Goal: Transaction & Acquisition: Book appointment/travel/reservation

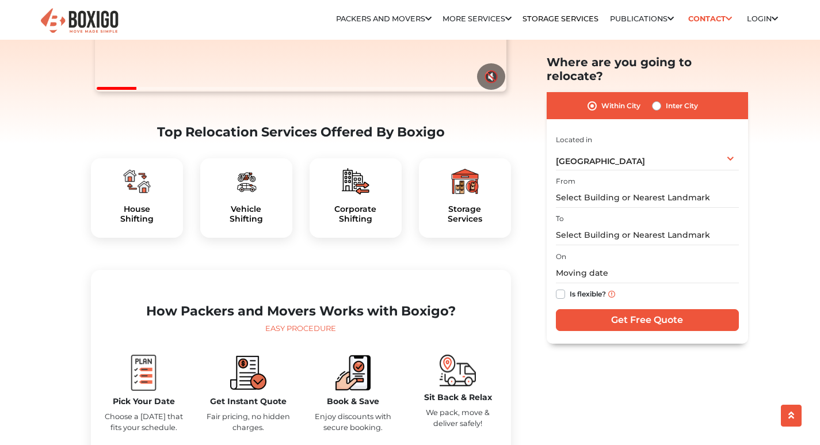
scroll to position [345, 0]
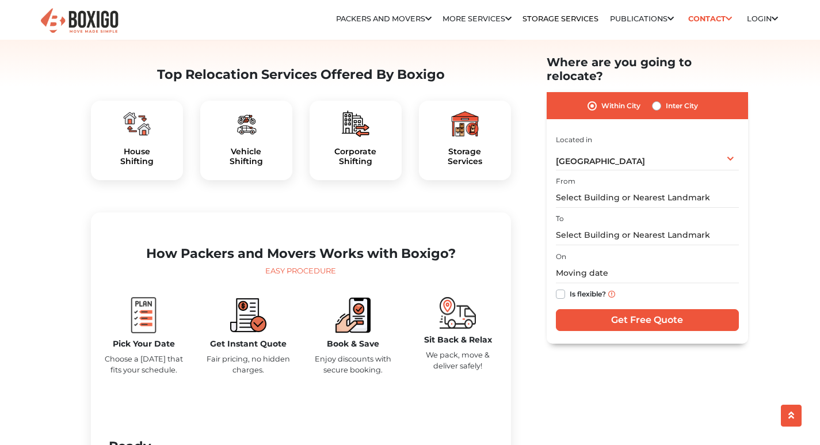
click at [140, 138] on img at bounding box center [137, 124] width 28 height 28
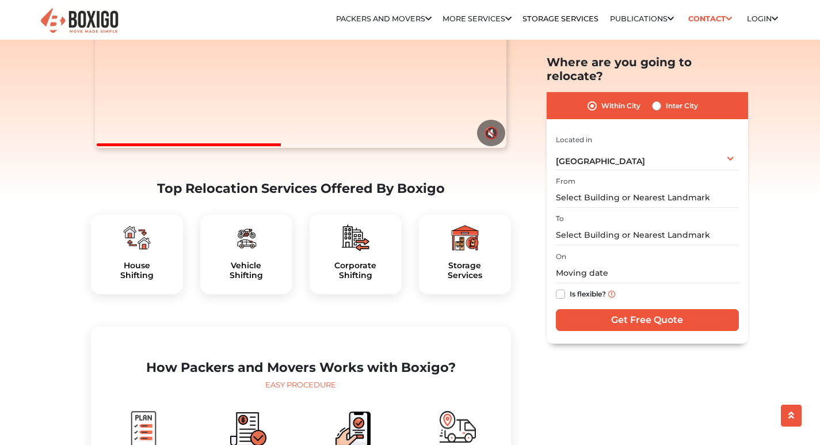
scroll to position [230, 0]
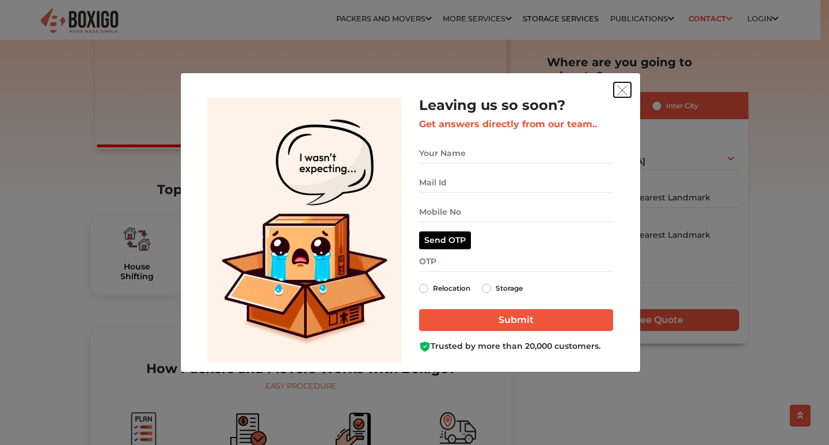
click at [621, 89] on img "get free quote dialog" at bounding box center [622, 90] width 10 height 10
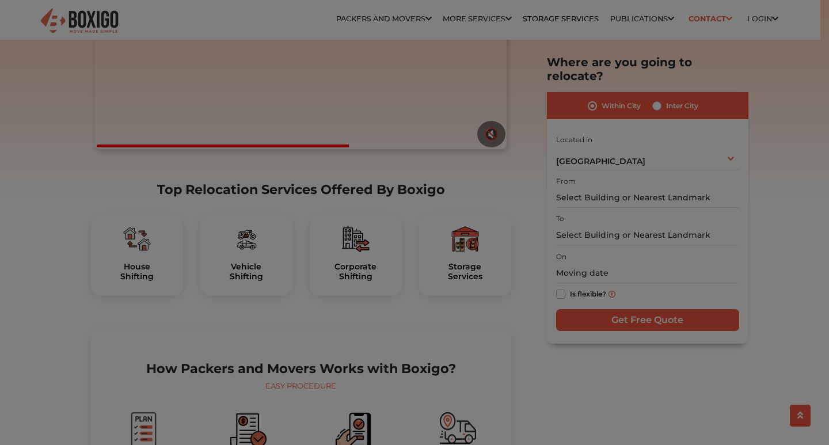
click at [621, 67] on img "get free quote dialog" at bounding box center [622, 61] width 10 height 10
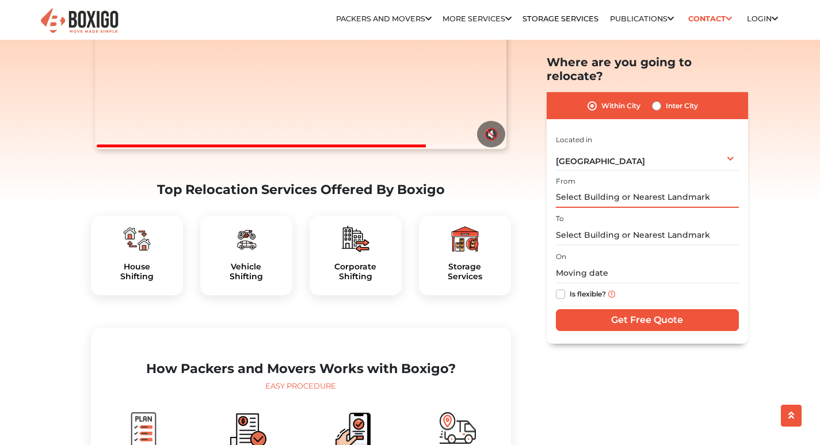
click at [709, 188] on input "text" at bounding box center [647, 198] width 183 height 20
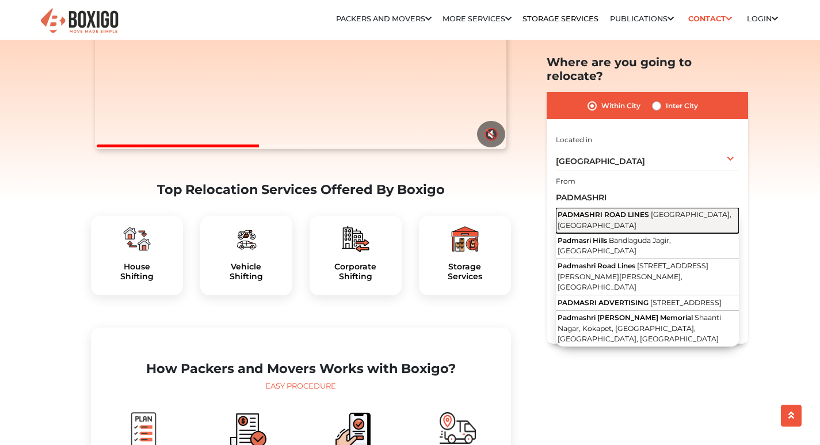
click at [660, 210] on span "[GEOGRAPHIC_DATA], [GEOGRAPHIC_DATA]" at bounding box center [645, 220] width 174 height 20
type input "[GEOGRAPHIC_DATA], [GEOGRAPHIC_DATA]"
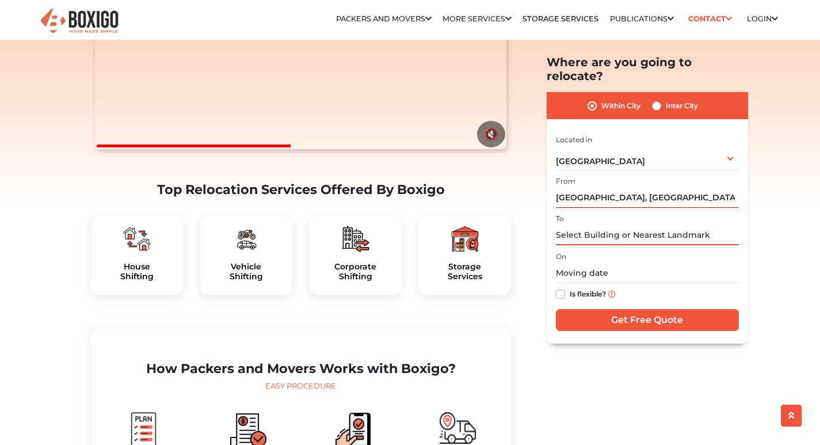
click at [710, 225] on input "text" at bounding box center [647, 235] width 183 height 20
type input "S"
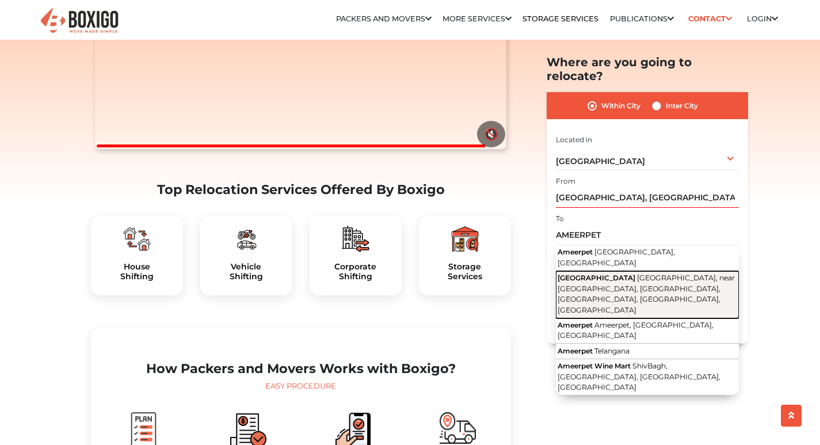
click at [679, 273] on span "[GEOGRAPHIC_DATA], near [GEOGRAPHIC_DATA], [GEOGRAPHIC_DATA], [GEOGRAPHIC_DATA]…" at bounding box center [646, 293] width 177 height 41
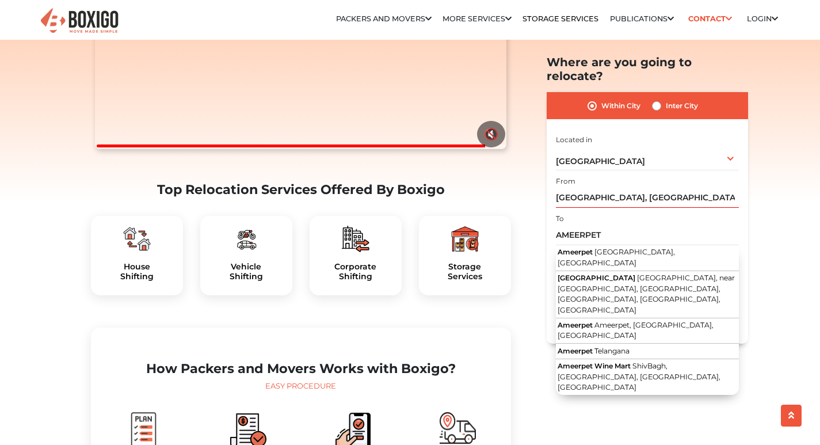
click at [679, 263] on input "text" at bounding box center [647, 273] width 183 height 20
type input "[GEOGRAPHIC_DATA], [GEOGRAPHIC_DATA], near [GEOGRAPHIC_DATA], [GEOGRAPHIC_DATA]…"
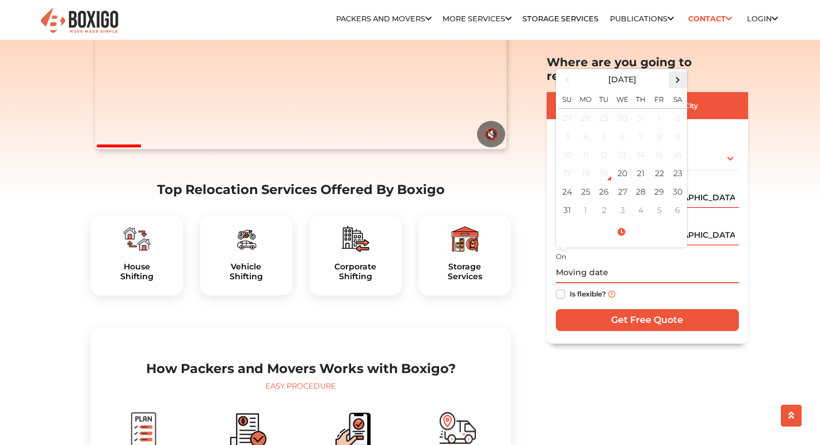
click at [679, 72] on span at bounding box center [678, 80] width 16 height 16
click at [581, 108] on td "1" at bounding box center [586, 117] width 18 height 19
click at [678, 72] on span at bounding box center [678, 80] width 16 height 16
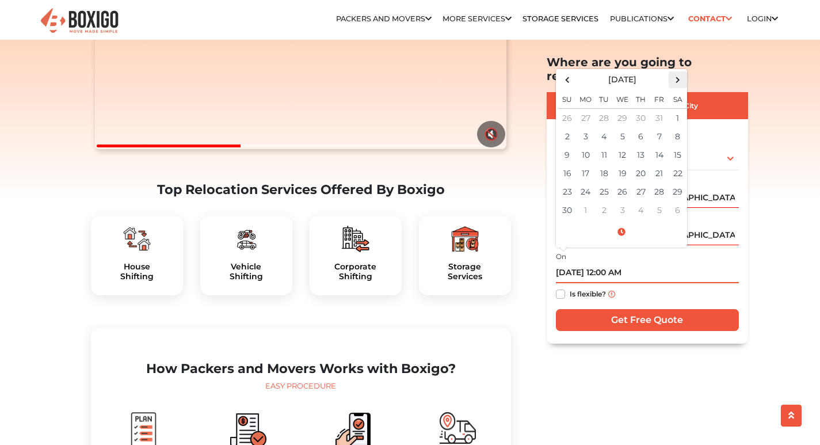
click at [678, 72] on span at bounding box center [678, 80] width 16 height 16
click at [567, 72] on span at bounding box center [568, 80] width 16 height 16
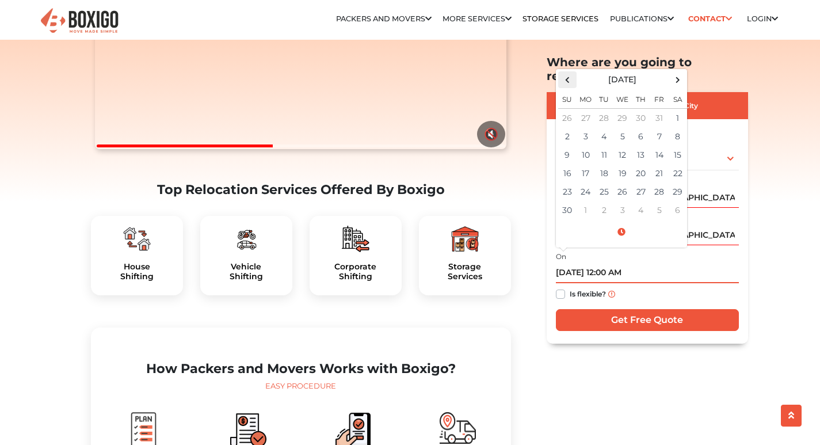
click at [567, 72] on span at bounding box center [568, 80] width 16 height 16
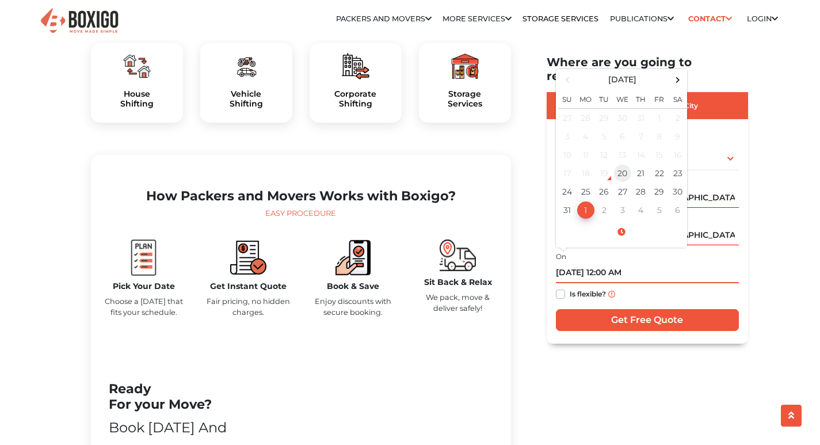
scroll to position [288, 0]
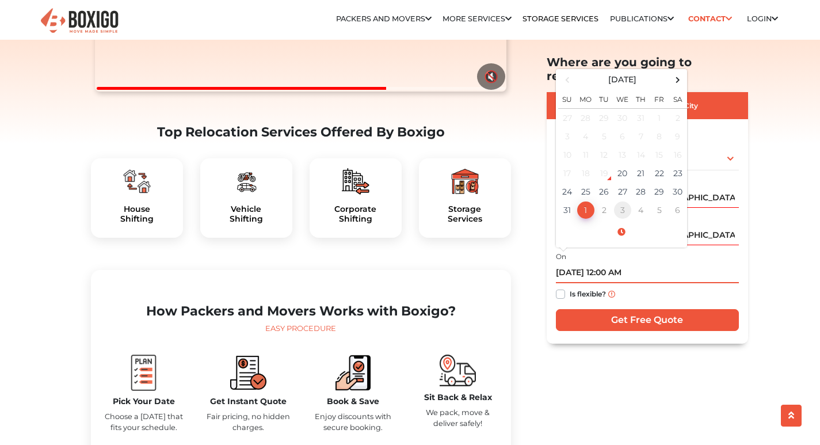
click at [625, 201] on td "3" at bounding box center [623, 210] width 18 height 18
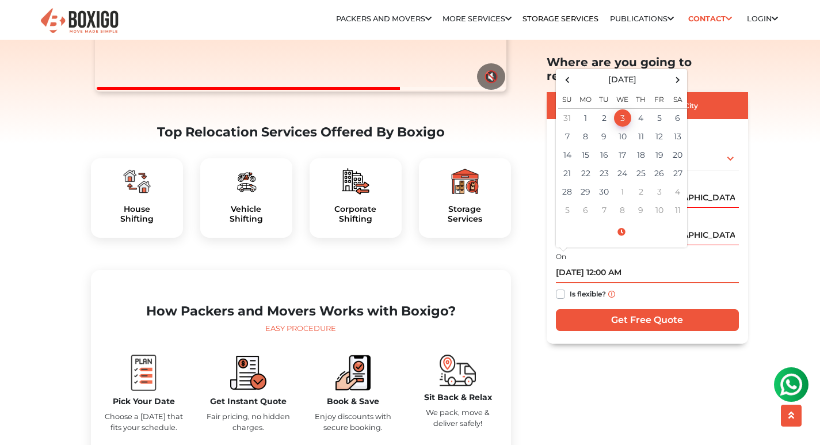
scroll to position [0, 0]
click at [566, 72] on span at bounding box center [568, 80] width 16 height 16
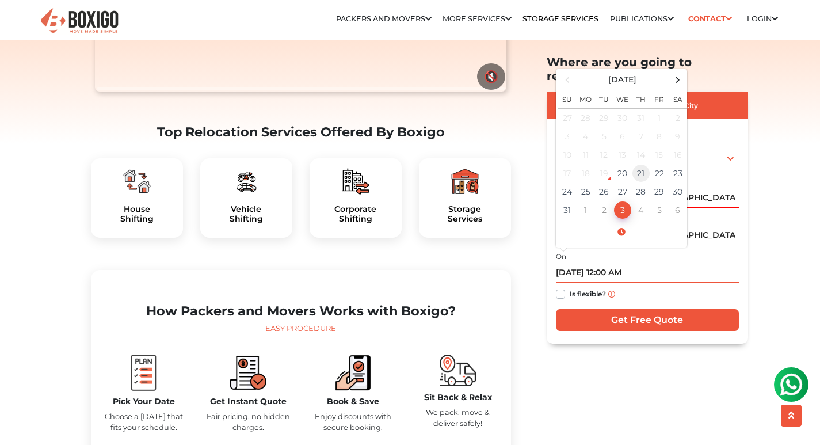
click at [637, 164] on td "21" at bounding box center [641, 173] width 18 height 18
type input "[DATE] 12:00 AM"
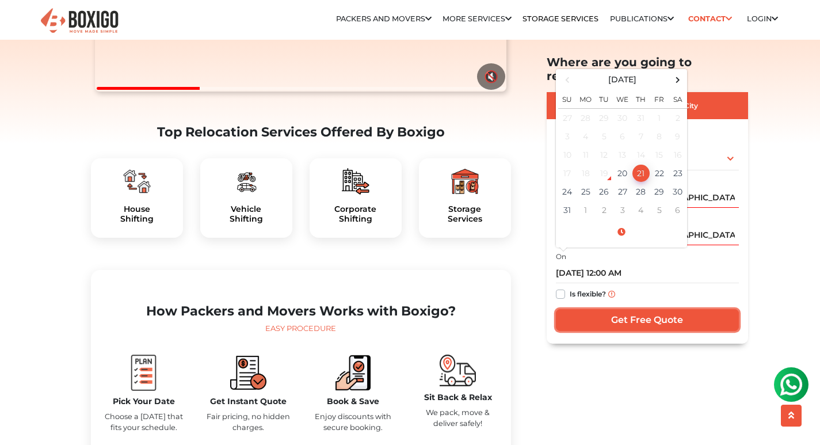
click at [626, 309] on input "Get Free Quote" at bounding box center [647, 320] width 183 height 22
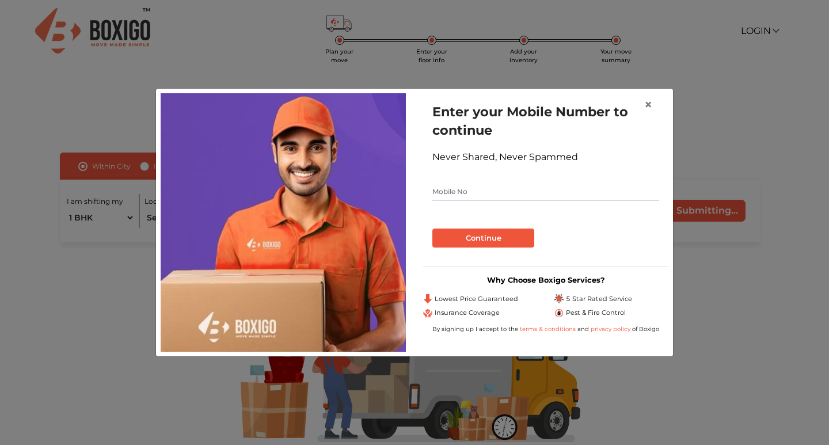
click at [471, 188] on input "text" at bounding box center [545, 191] width 227 height 18
type input "9494851092"
click at [432, 229] on button "Continue" at bounding box center [483, 239] width 102 height 20
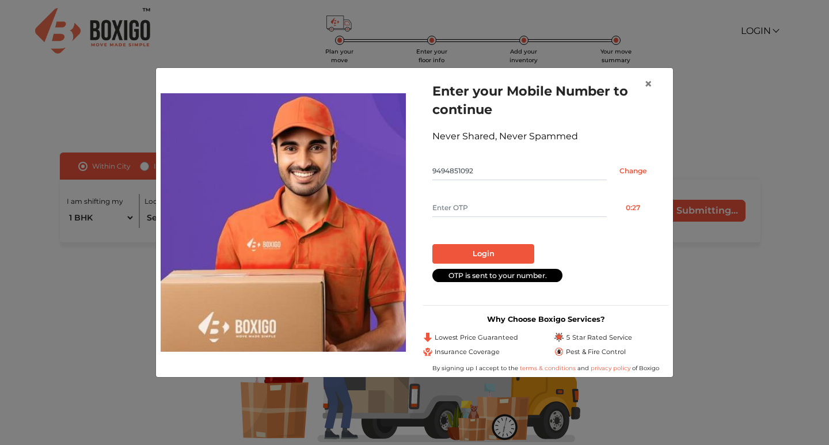
click at [400, 80] on div at bounding box center [283, 223] width 245 height 300
click at [651, 83] on span "×" at bounding box center [648, 83] width 8 height 17
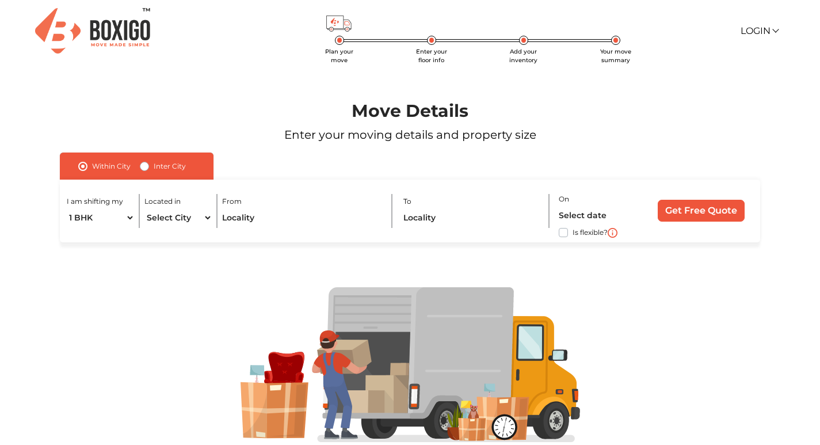
click at [573, 235] on label "Is flexible?" at bounding box center [590, 232] width 35 height 12
click at [69, 235] on input "Is flexible?" at bounding box center [64, 232] width 9 height 12
checkbox input "true"
click at [128, 216] on select "1 BHK 2 BHK 3 BHK 3 + BHK FEW ITEMS" at bounding box center [101, 218] width 68 height 20
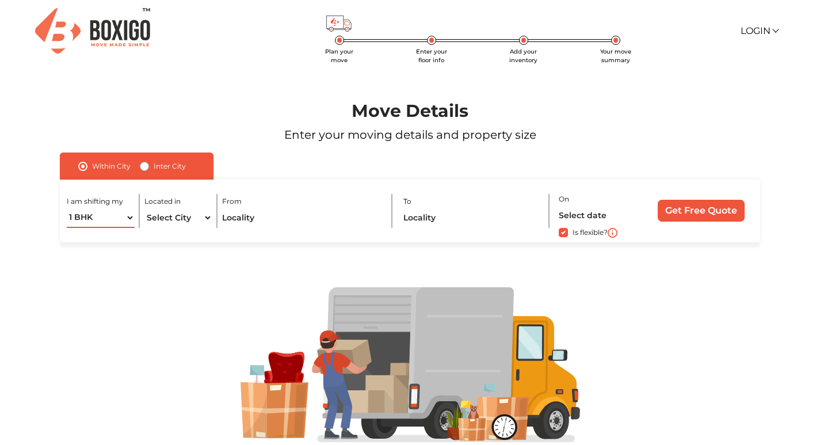
click at [128, 216] on select "1 BHK 2 BHK 3 BHK 3 + BHK FEW ITEMS" at bounding box center [101, 218] width 68 height 20
click at [207, 219] on select "Select City Bangalore Bengaluru Bhopal Bhubaneswar Chennai Coimbatore Cuttack D…" at bounding box center [179, 218] width 68 height 20
select select "[GEOGRAPHIC_DATA]"
click at [145, 208] on select "Select City Bangalore Bengaluru Bhopal Bhubaneswar Chennai Coimbatore Cuttack D…" at bounding box center [179, 218] width 68 height 20
click at [234, 212] on input "text" at bounding box center [302, 218] width 160 height 20
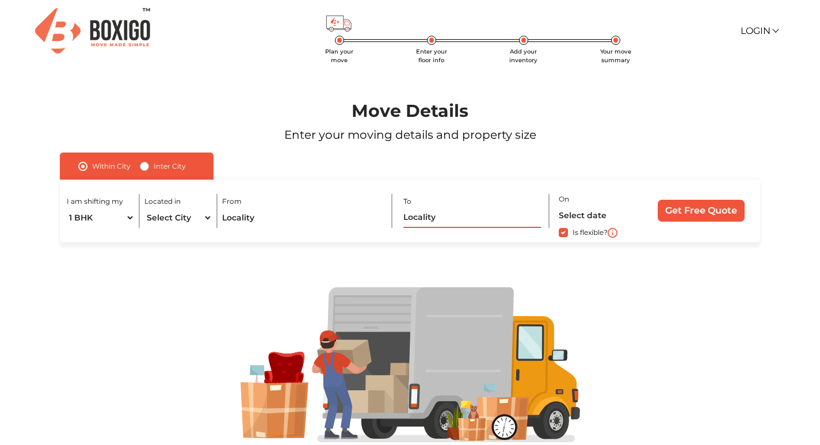
click at [463, 210] on input "text" at bounding box center [472, 218] width 137 height 20
click at [276, 220] on input "text" at bounding box center [302, 218] width 160 height 20
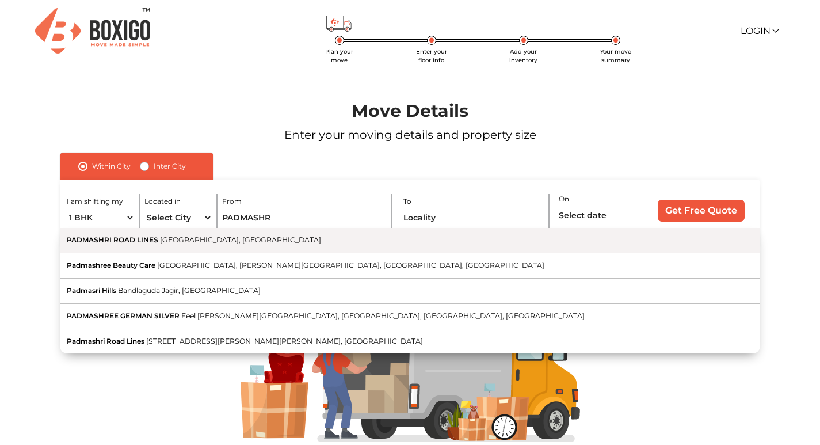
click at [172, 234] on button "PADMASHRI ROAD LINES Mumbai Highway Road, Muthangi, Hyderabad, Telangana" at bounding box center [410, 240] width 701 height 25
type input "[GEOGRAPHIC_DATA], [GEOGRAPHIC_DATA]"
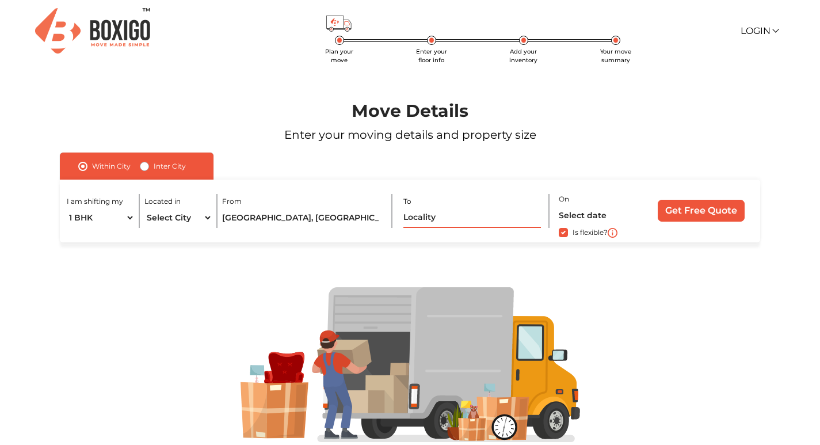
click at [473, 216] on input "text" at bounding box center [472, 218] width 137 height 20
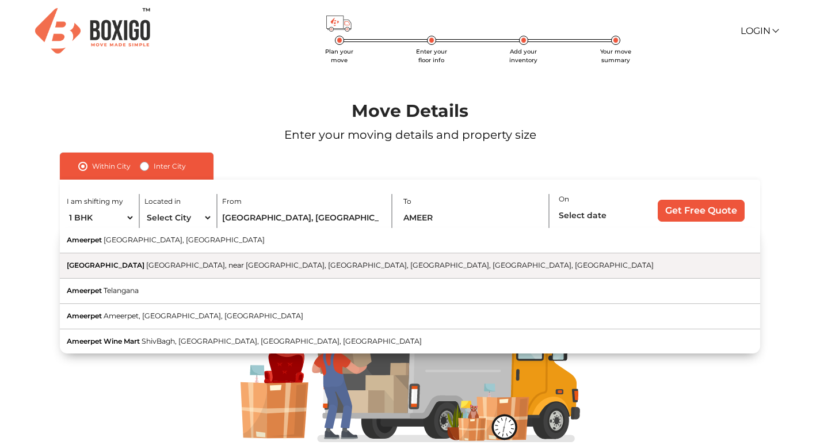
click at [154, 265] on button "Ameerpet metro station Ameerpet Road, near Ameerpet, Yella Reddyguda, Ameerpet,…" at bounding box center [410, 265] width 701 height 25
type input "[GEOGRAPHIC_DATA], [GEOGRAPHIC_DATA], near [GEOGRAPHIC_DATA], [GEOGRAPHIC_DATA]…"
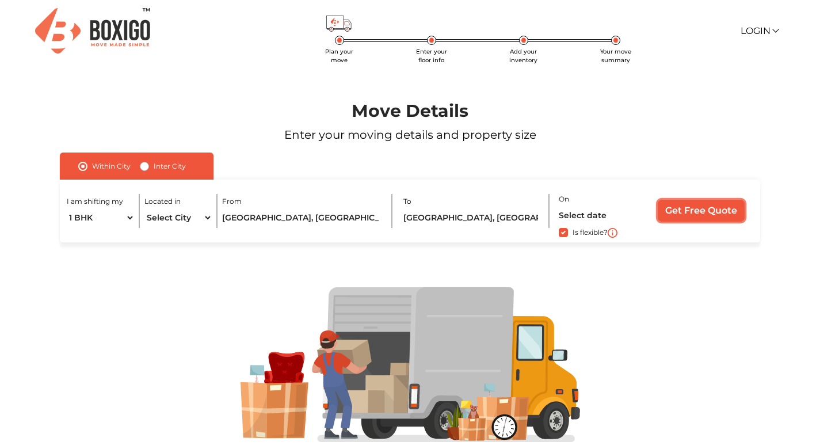
click at [692, 206] on input "Get Free Quote" at bounding box center [701, 211] width 87 height 22
click at [679, 201] on input "Get Free Quote" at bounding box center [701, 211] width 87 height 22
click at [760, 32] on link "Login" at bounding box center [759, 30] width 37 height 11
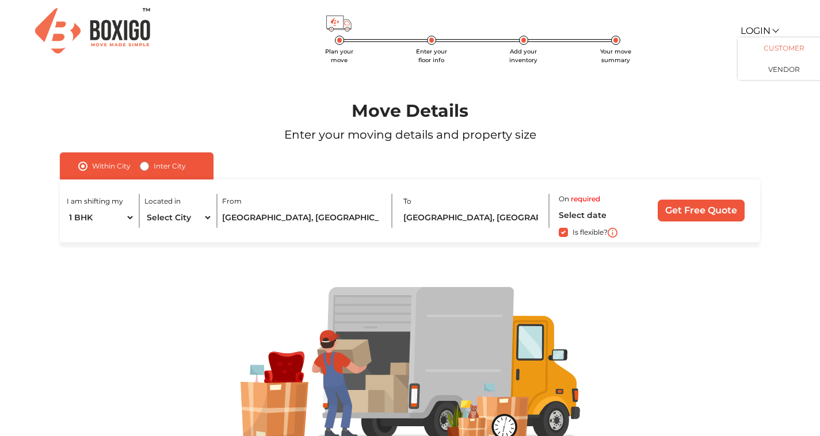
click at [775, 44] on link "Customer" at bounding box center [784, 47] width 92 height 21
